Goal: Navigation & Orientation: Find specific page/section

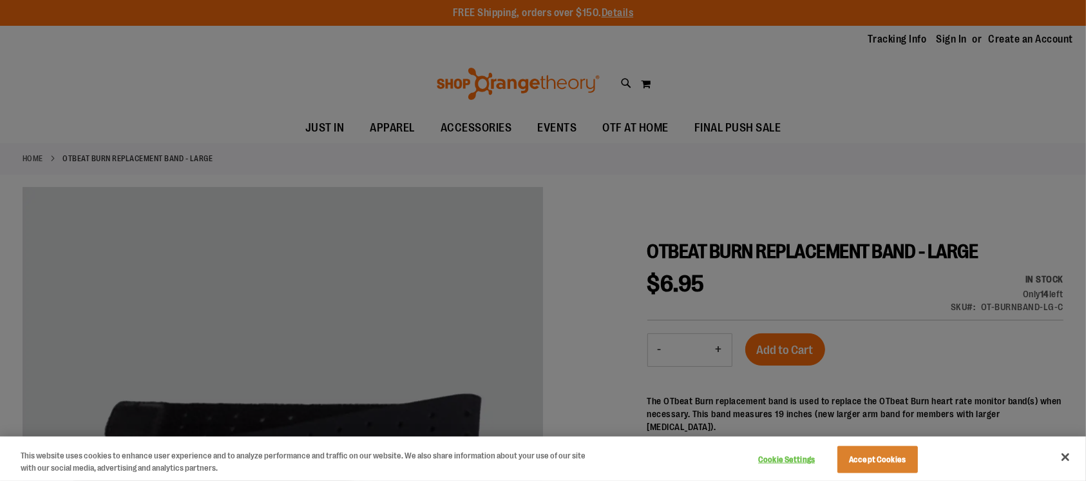
click at [505, 131] on div at bounding box center [543, 240] width 1086 height 481
click at [1068, 452] on button "Close" at bounding box center [1065, 457] width 28 height 28
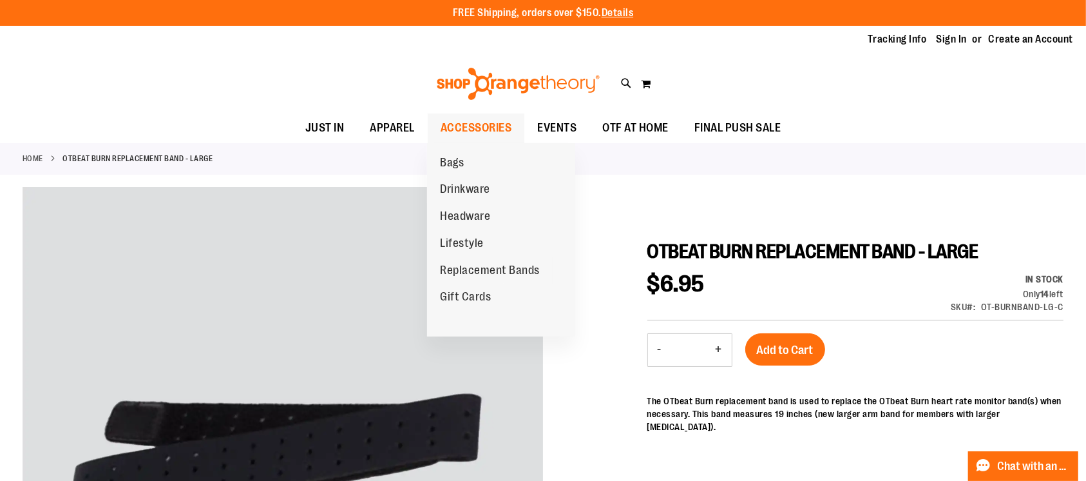
click at [479, 116] on span "ACCESSORIES" at bounding box center [476, 127] width 71 height 29
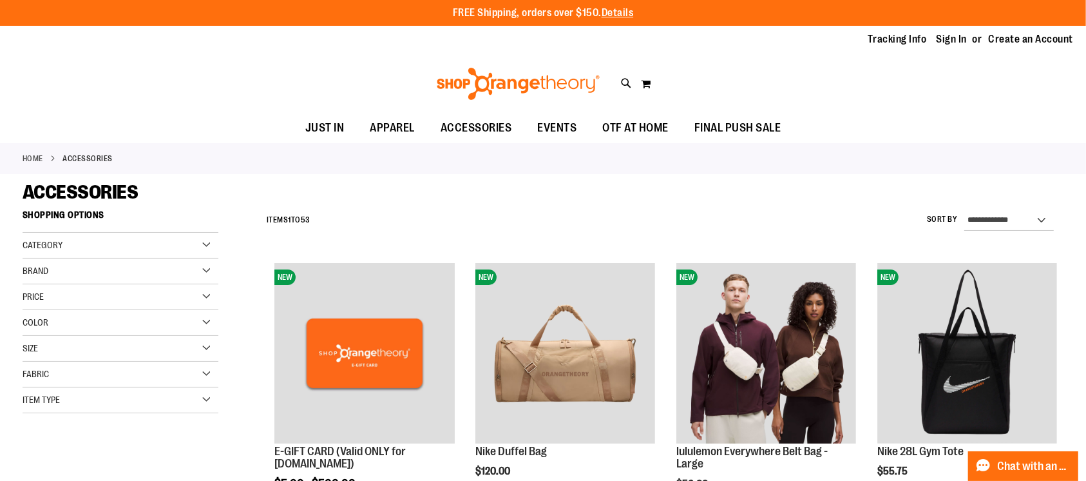
click at [207, 240] on div "Category" at bounding box center [121, 246] width 196 height 26
click at [109, 323] on link "Replacement Bands" at bounding box center [113, 326] width 188 height 14
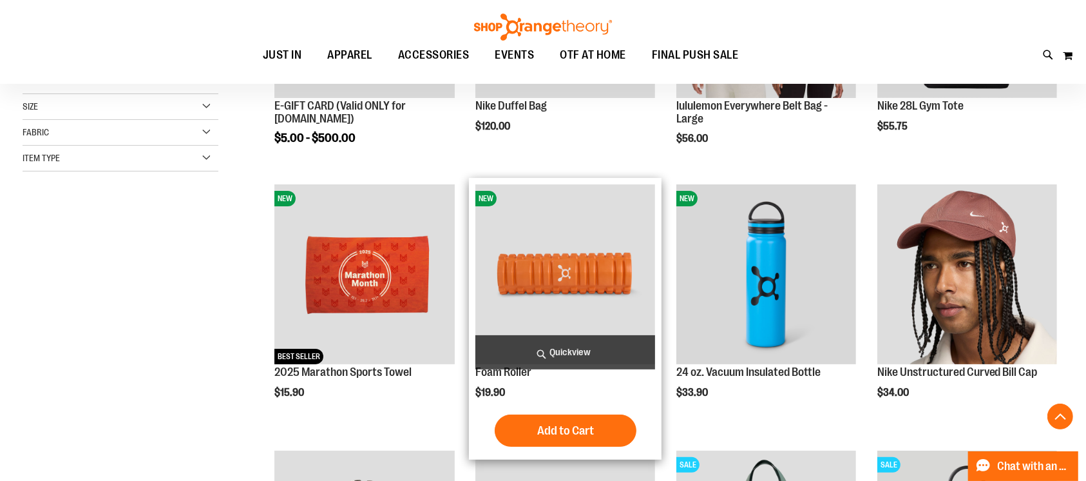
scroll to position [203, 0]
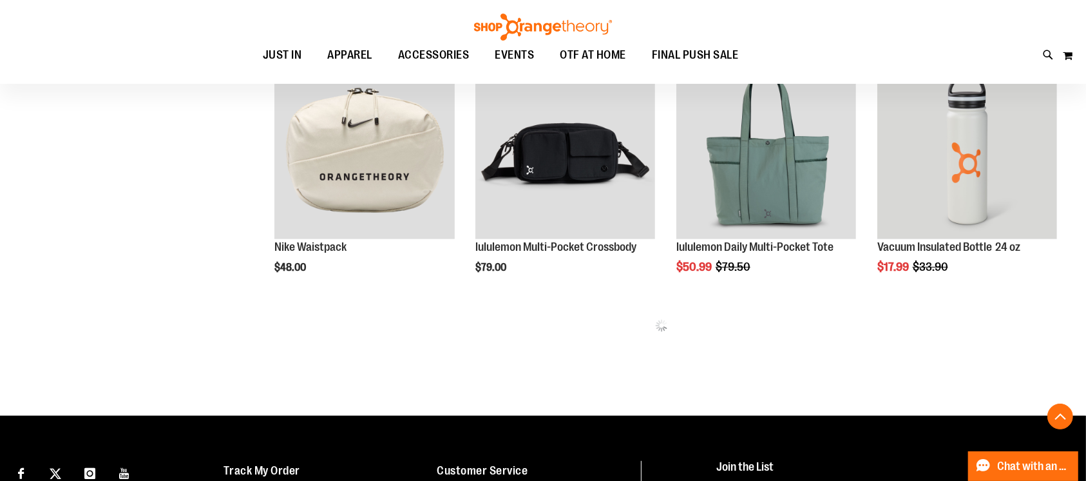
scroll to position [110, 0]
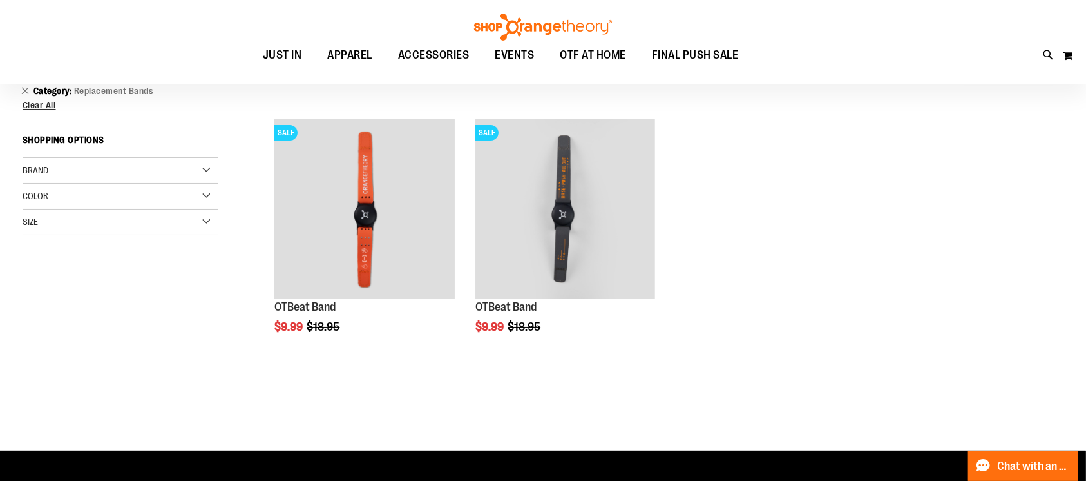
scroll to position [2, 0]
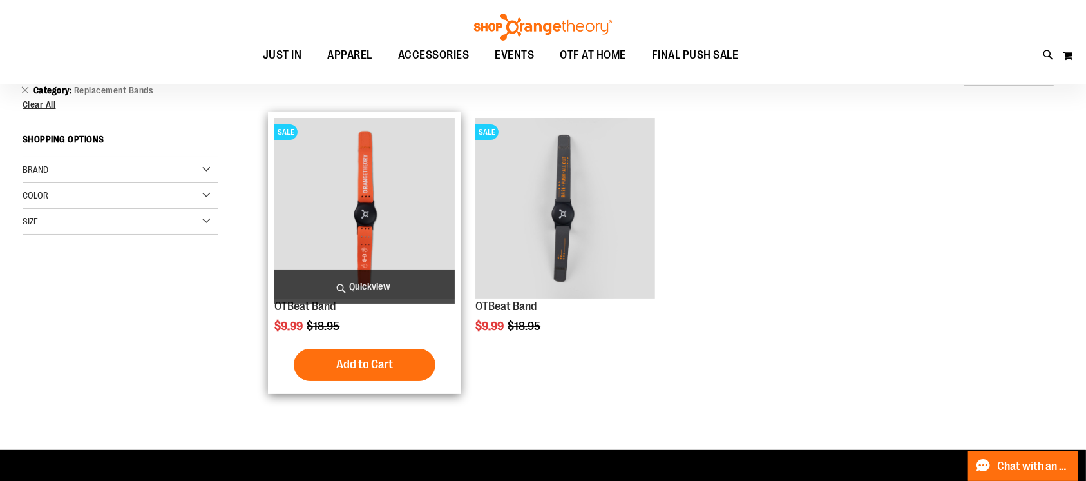
click at [306, 216] on img "product" at bounding box center [364, 208] width 180 height 180
